Goal: Task Accomplishment & Management: Complete application form

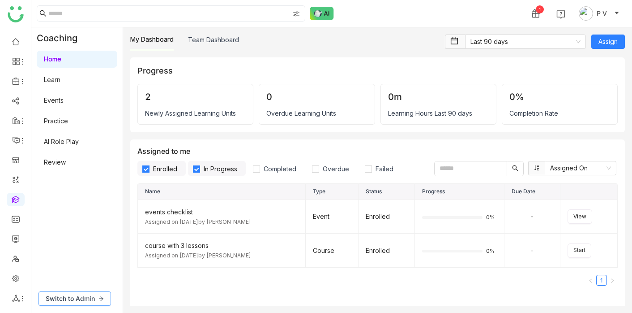
click at [90, 301] on span "Switch to Admin" at bounding box center [70, 298] width 49 height 10
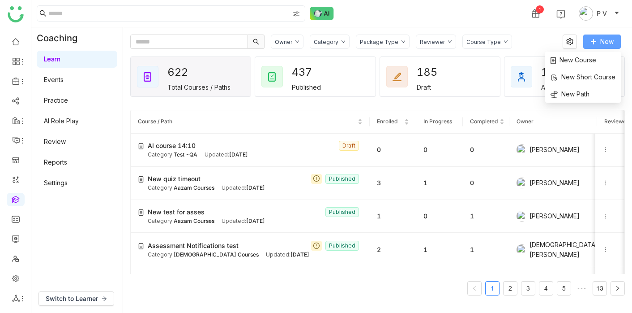
click at [610, 45] on span "New" at bounding box center [607, 42] width 13 height 10
click at [587, 65] on li "New Course" at bounding box center [584, 60] width 76 height 17
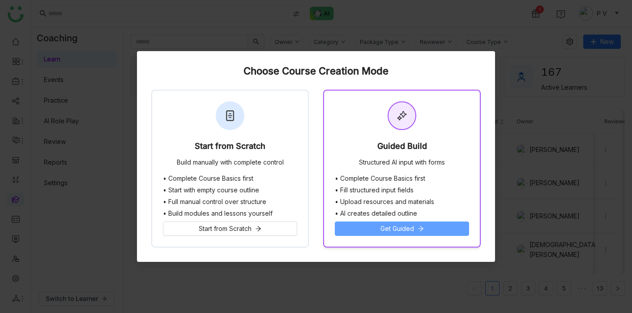
click at [434, 227] on button "Get Guided" at bounding box center [402, 228] width 134 height 14
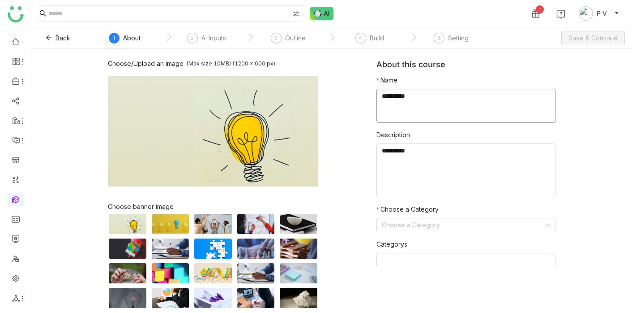
click at [404, 111] on textarea at bounding box center [466, 106] width 179 height 34
type textarea "*******"
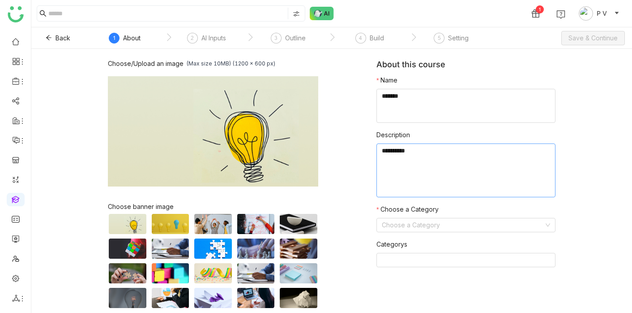
click at [414, 161] on textarea at bounding box center [466, 170] width 179 height 54
type textarea "*********"
click at [424, 229] on input at bounding box center [463, 224] width 162 height 13
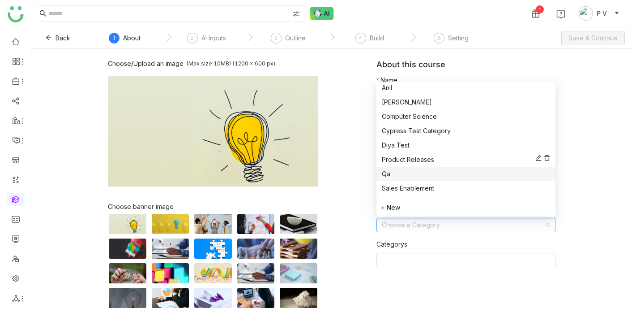
scroll to position [35, 0]
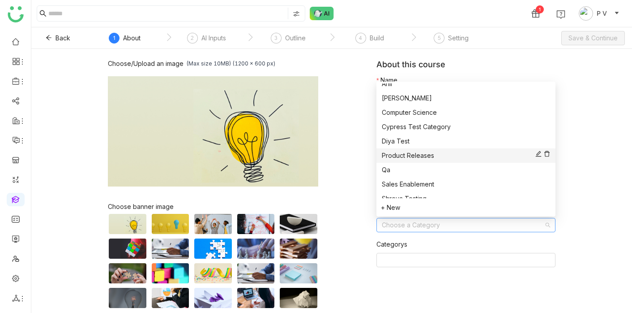
click at [409, 157] on div "Product Releases" at bounding box center [466, 155] width 168 height 10
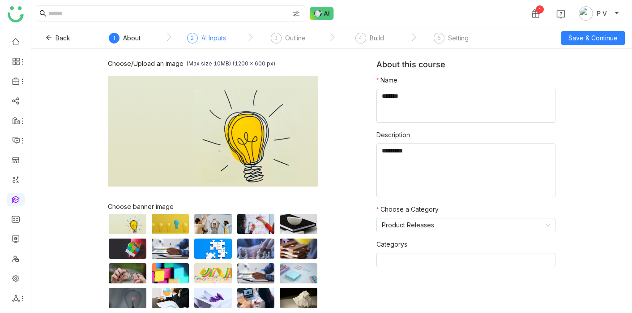
click at [209, 35] on div "AI Inputs" at bounding box center [214, 38] width 25 height 11
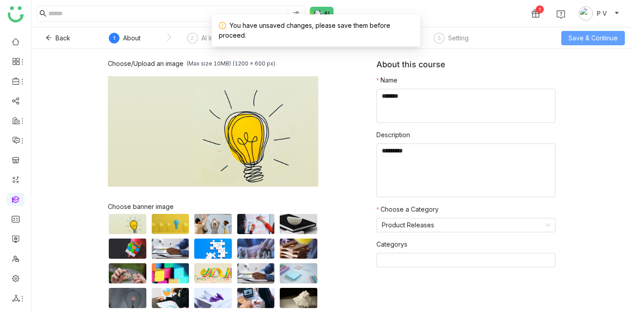
click at [566, 43] on button "Save & Continue" at bounding box center [594, 38] width 64 height 14
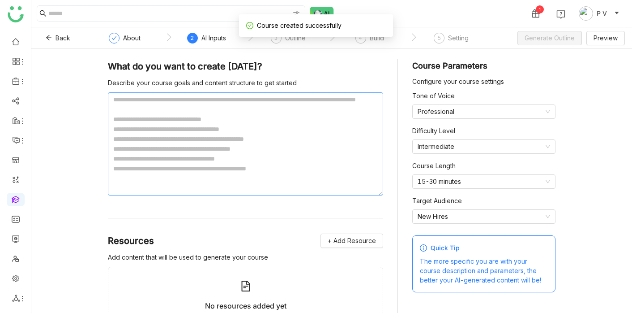
click at [208, 155] on textarea at bounding box center [245, 143] width 275 height 103
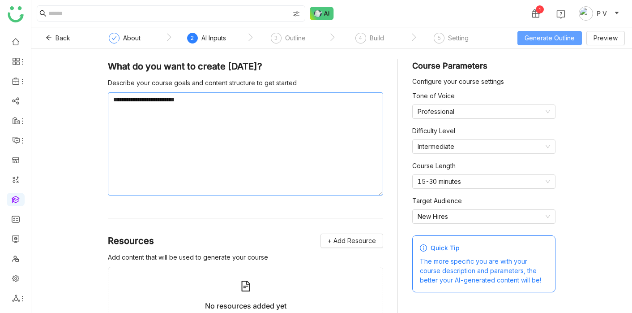
type textarea "**********"
click at [553, 42] on span "Generate Outline" at bounding box center [550, 38] width 50 height 10
click at [533, 37] on button "Generate Outline" at bounding box center [550, 38] width 64 height 14
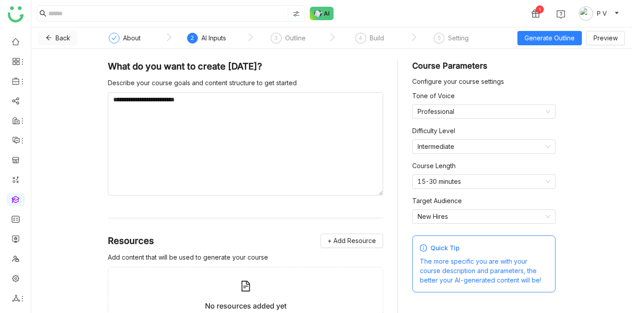
click at [60, 36] on span "Back" at bounding box center [63, 38] width 15 height 10
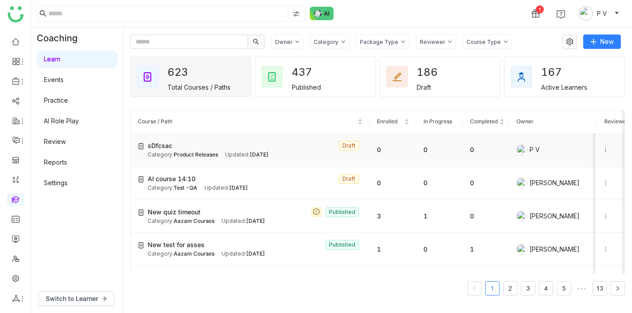
click at [605, 149] on icon at bounding box center [606, 149] width 6 height 6
click at [588, 177] on span "Delete" at bounding box center [587, 175] width 20 height 8
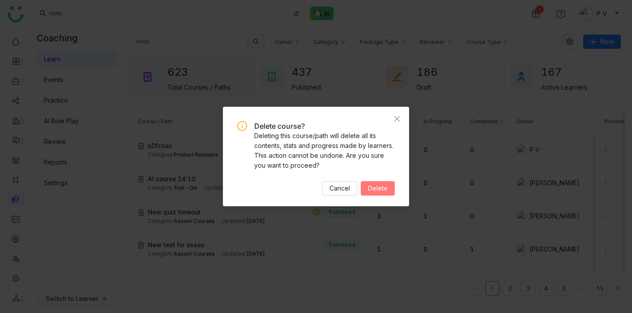
click at [379, 187] on span "Delete" at bounding box center [378, 188] width 20 height 10
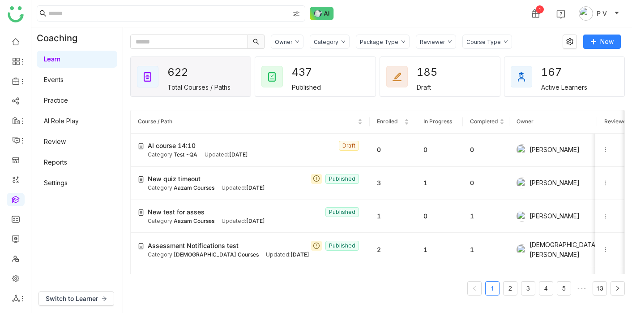
click at [81, 290] on div "Switch to Learner" at bounding box center [76, 298] width 91 height 29
click at [81, 298] on span "Switch to Learner" at bounding box center [72, 298] width 52 height 10
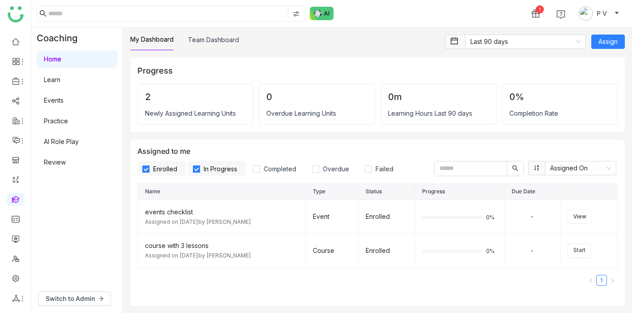
click at [51, 80] on link "Learn" at bounding box center [52, 80] width 17 height 8
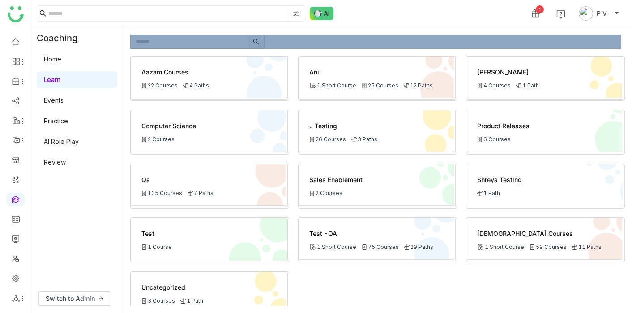
click at [278, 42] on div at bounding box center [375, 41] width 491 height 14
